Goal: Task Accomplishment & Management: Use online tool/utility

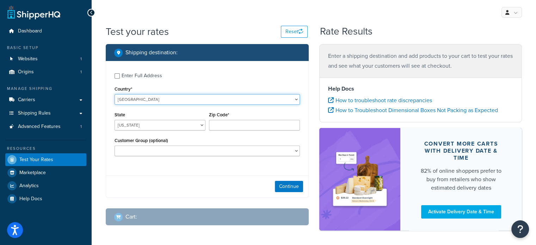
click at [166, 98] on select "United States United Kingdom Afghanistan Åland Islands Albania Algeria American…" at bounding box center [206, 99] width 185 height 11
select select "AU"
click at [114, 94] on select "United States United Kingdom Afghanistan Åland Islands Albania Algeria American…" at bounding box center [206, 99] width 185 height 11
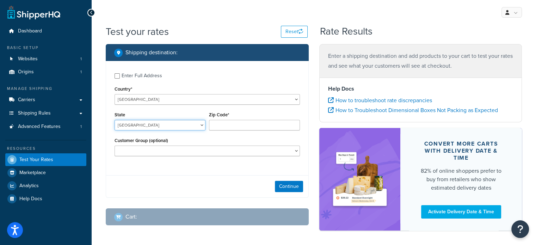
click at [159, 125] on select "Australian Capital Territory New South Wales Northern Territory Queensland Sout…" at bounding box center [159, 125] width 91 height 11
click at [114, 120] on select "Australian Capital Territory New South Wales Northern Territory Queensland Sout…" at bounding box center [159, 125] width 91 height 11
select select "ACT"
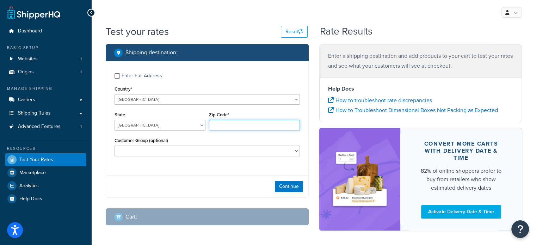
click at [237, 128] on input "Zip Code*" at bounding box center [254, 125] width 91 height 11
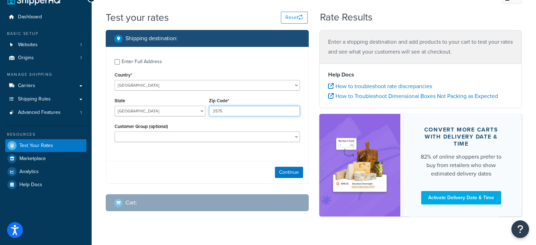
scroll to position [27, 0]
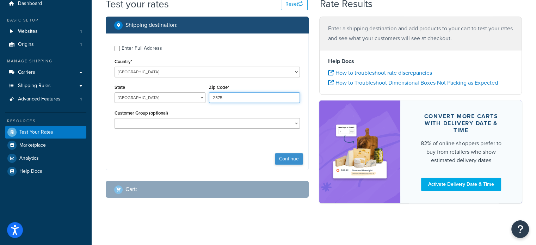
type input "2575"
click at [287, 153] on button "Continue" at bounding box center [289, 158] width 28 height 11
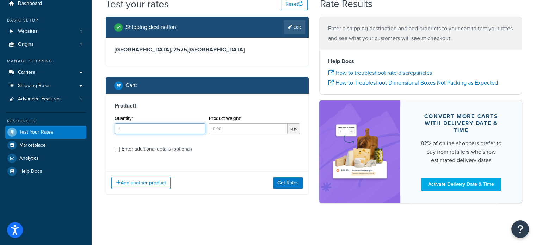
type input "1"
click at [198, 128] on input "1" at bounding box center [159, 128] width 91 height 11
click at [250, 132] on input "Product Weight*" at bounding box center [248, 128] width 79 height 11
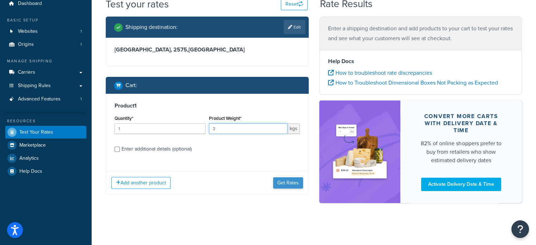
type input "2"
click at [282, 180] on button "Get Rates" at bounding box center [288, 182] width 30 height 11
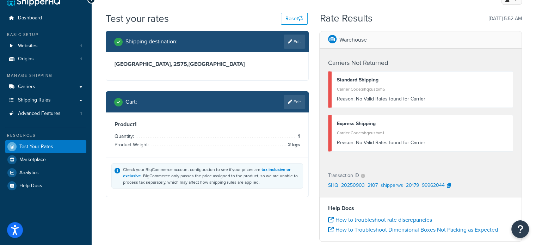
scroll to position [0, 0]
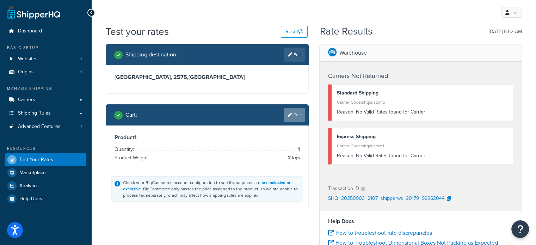
click at [293, 118] on link "Edit" at bounding box center [294, 115] width 21 height 14
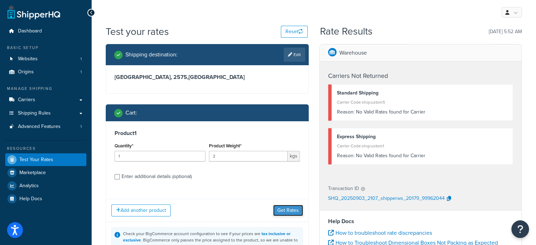
click at [285, 208] on button "Get Rates" at bounding box center [288, 210] width 30 height 11
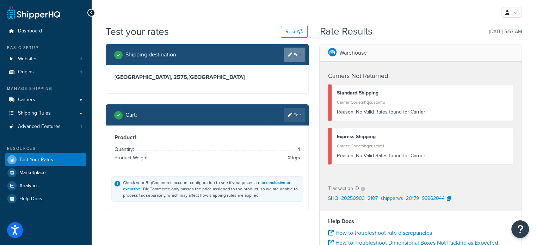
click at [291, 49] on link "Edit" at bounding box center [294, 55] width 21 height 14
select select "AU"
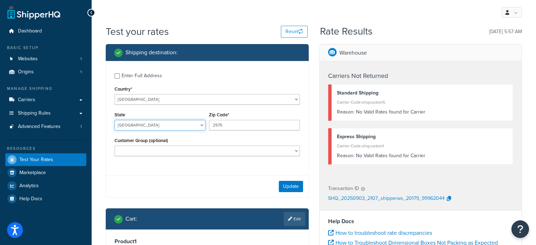
click at [147, 123] on select "Australian Capital Territory New South Wales Northern Territory Queensland Sout…" at bounding box center [159, 125] width 91 height 11
select select "NSW"
click at [114, 120] on select "Australian Capital Territory New South Wales Northern Territory Queensland Sout…" at bounding box center [159, 125] width 91 height 11
click at [293, 188] on button "Update" at bounding box center [291, 186] width 24 height 11
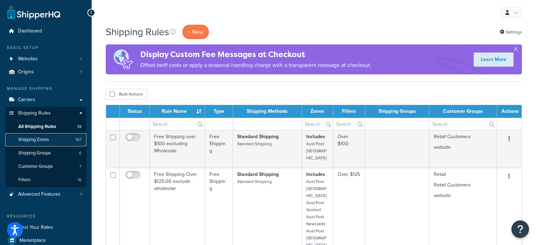
click at [41, 138] on span "Shipping Zones" at bounding box center [33, 140] width 31 height 6
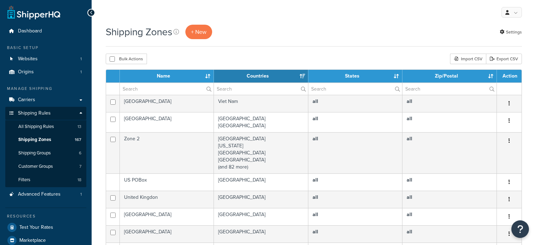
select select "15"
click at [182, 89] on input "text" at bounding box center [167, 89] width 94 height 12
type input "aust post"
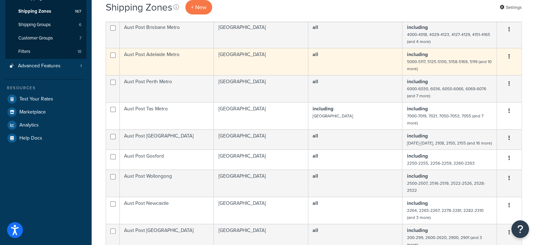
scroll to position [141, 0]
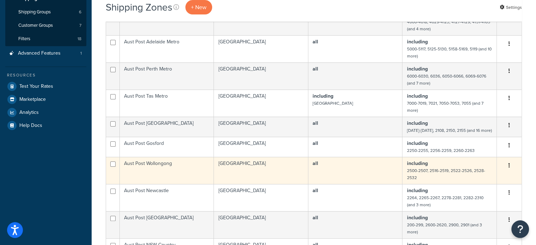
click at [192, 171] on td "Aust Post Wollongong" at bounding box center [167, 170] width 94 height 27
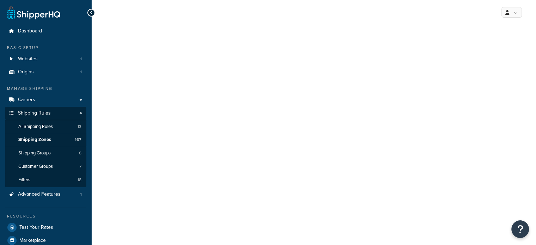
select select "including"
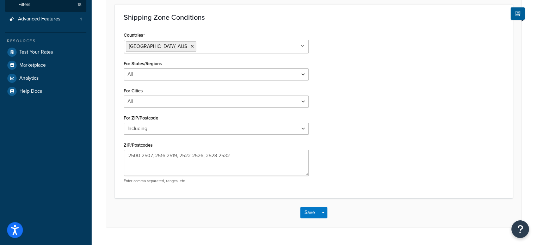
scroll to position [176, 0]
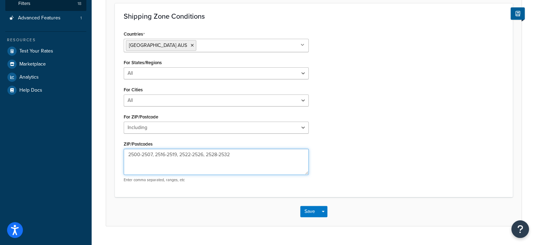
click at [261, 151] on textarea "2500-2507, 2516-2519, 2522-2526, 2528-2532" at bounding box center [216, 162] width 185 height 26
type textarea "2500-2507, 2516-2519, 2522-2526, 2528-2532, 2575"
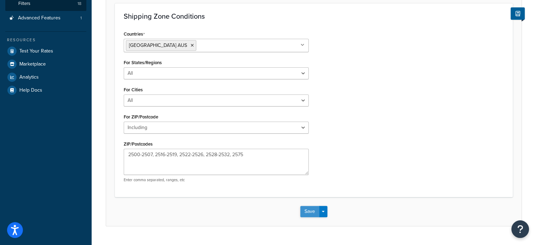
click at [309, 208] on button "Save" at bounding box center [309, 211] width 19 height 11
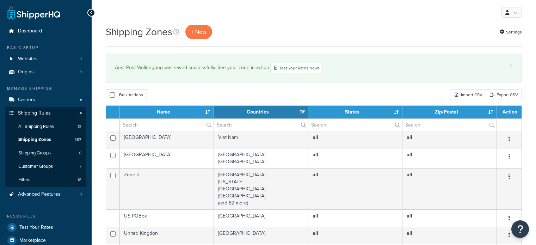
select select "15"
